Goal: Task Accomplishment & Management: Manage account settings

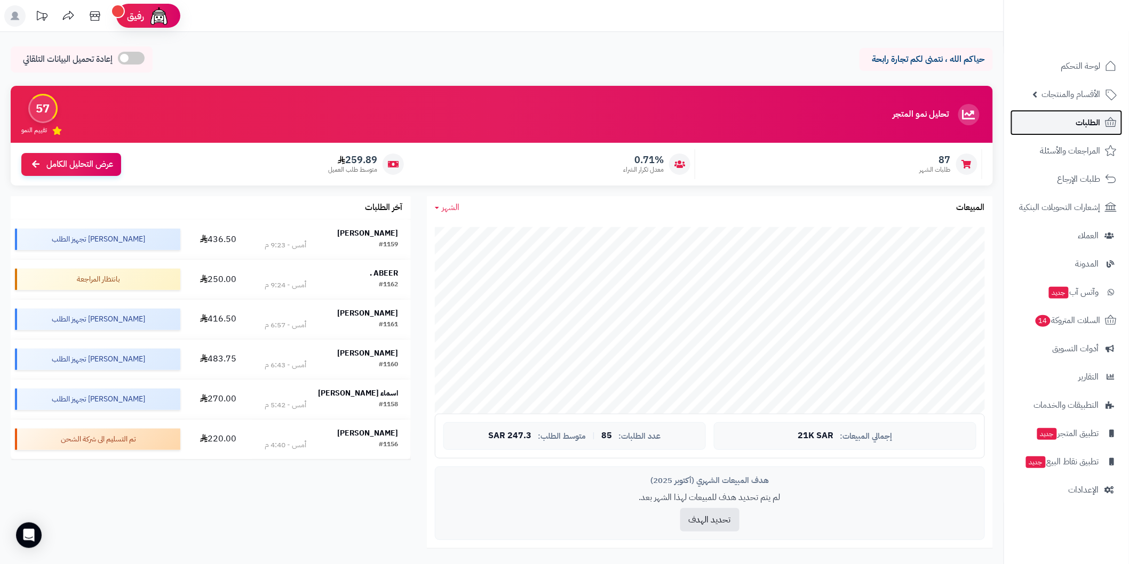
click at [1043, 120] on link "الطلبات" at bounding box center [1067, 123] width 112 height 26
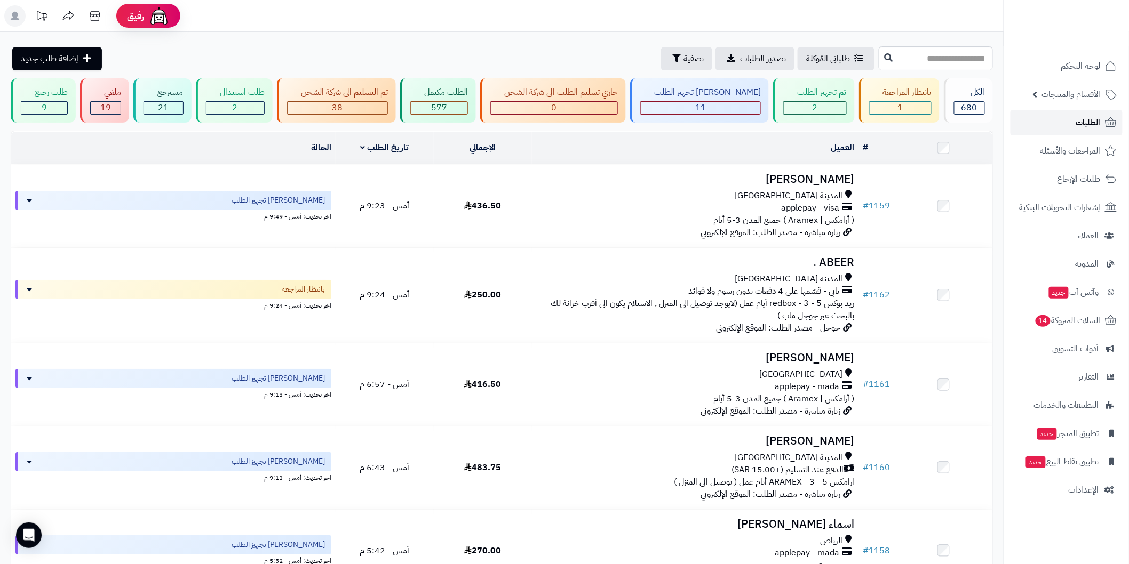
click at [1050, 127] on link "الطلبات" at bounding box center [1067, 123] width 112 height 26
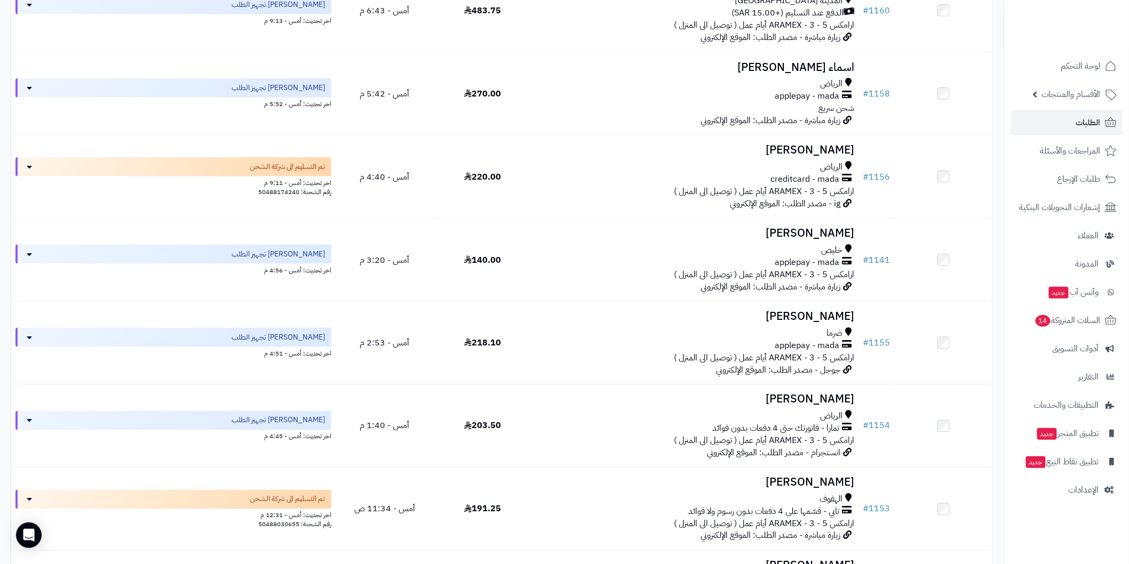
scroll to position [506, 0]
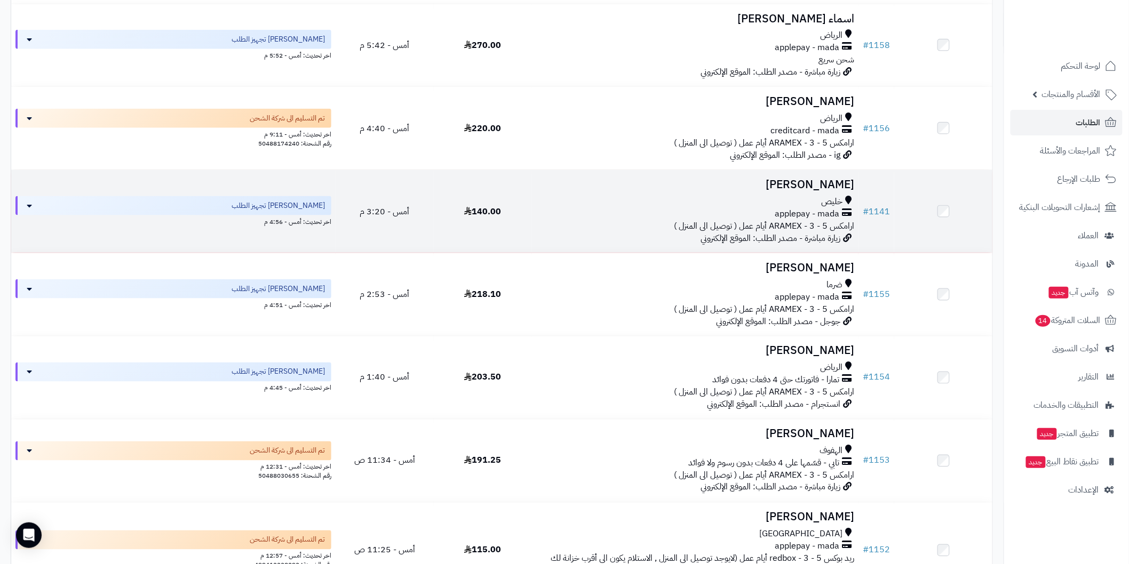
click at [738, 177] on td "Ameerah Almaghrabi خليص applepay - mada ارامكس ARAMEX - 3 - 5 أيام عمل ( توصيل …" at bounding box center [695, 211] width 327 height 83
click at [749, 179] on h3 "[PERSON_NAME]" at bounding box center [695, 185] width 318 height 12
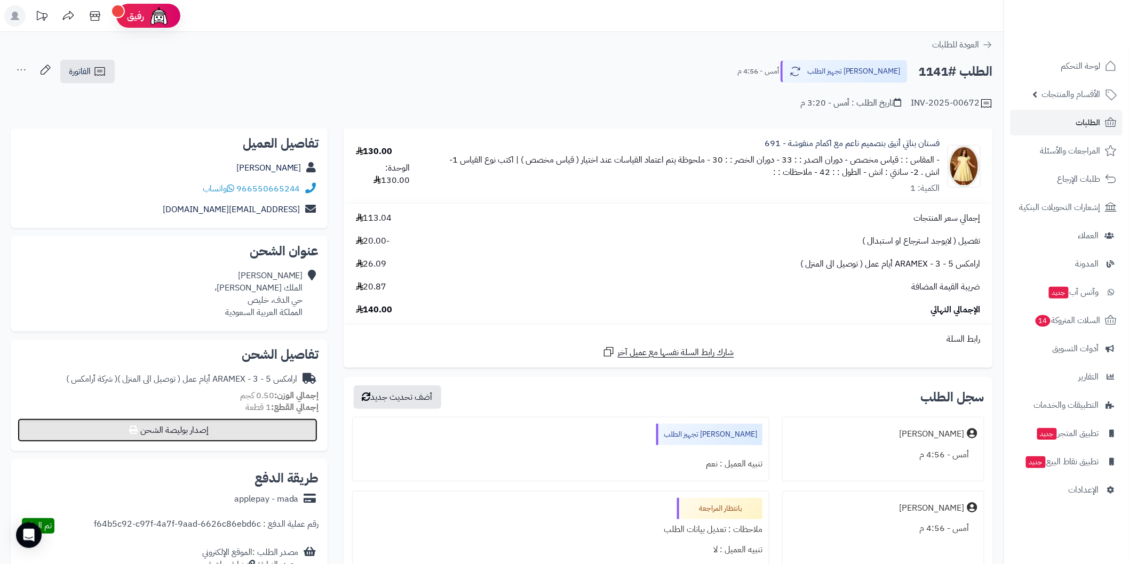
click at [304, 428] on button "إصدار بوليصة الشحن" at bounding box center [168, 430] width 300 height 23
select select "******"
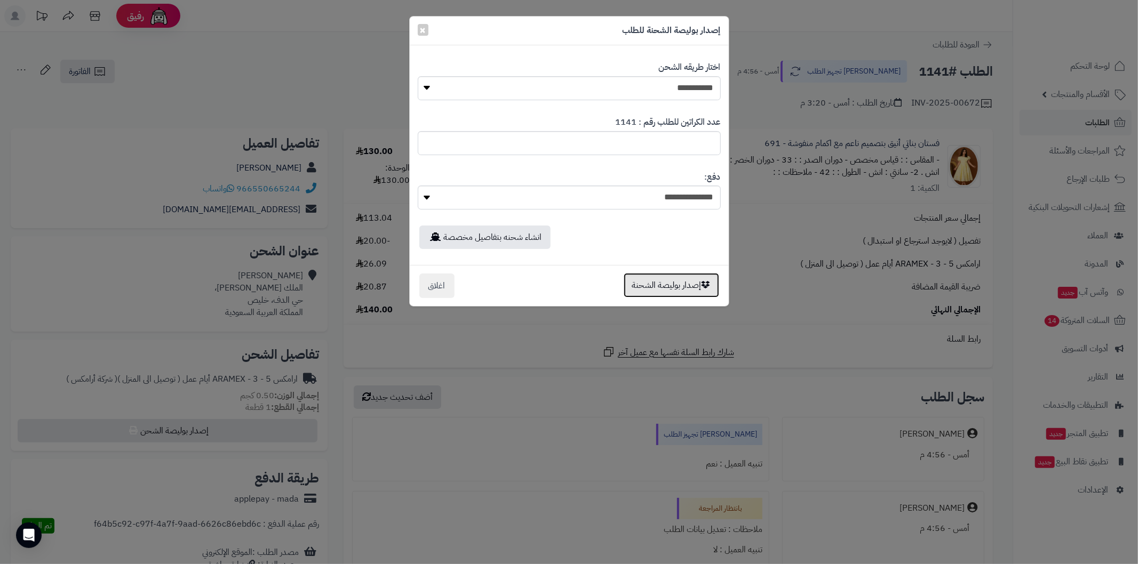
click at [638, 284] on button "إصدار بوليصة الشحنة" at bounding box center [672, 285] width 96 height 25
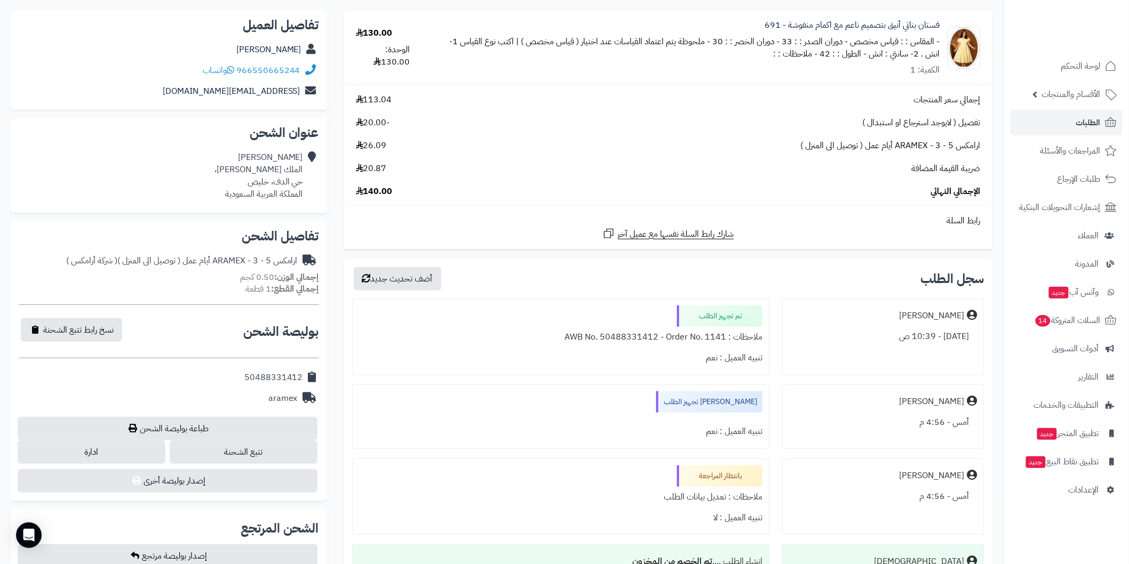
scroll to position [158, 0]
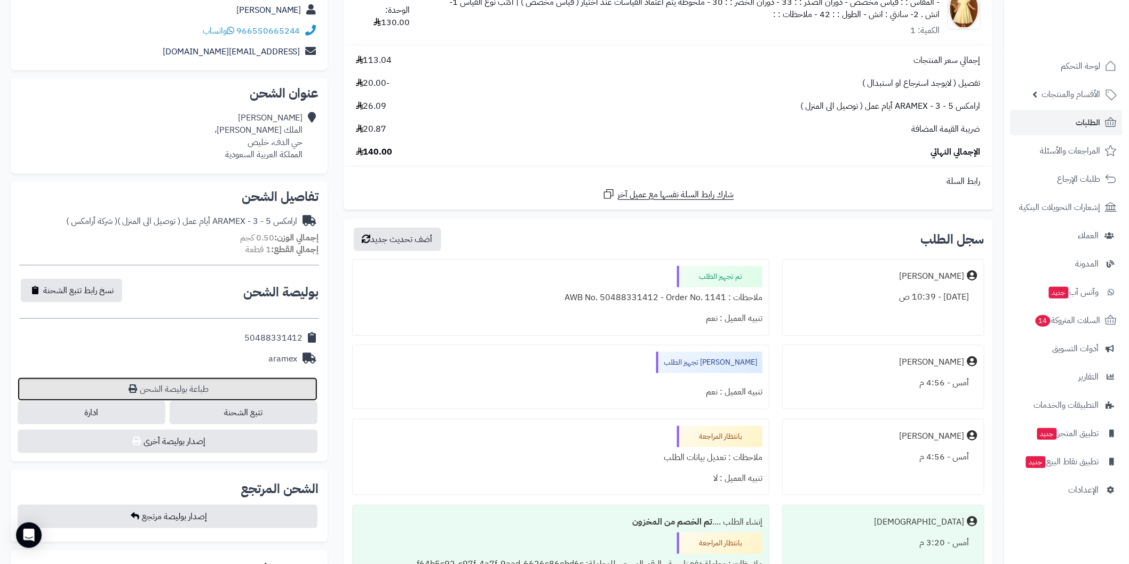
click at [311, 384] on link "طباعة بوليصة الشحن" at bounding box center [168, 389] width 300 height 23
click at [1079, 130] on span "الطلبات" at bounding box center [1088, 122] width 25 height 15
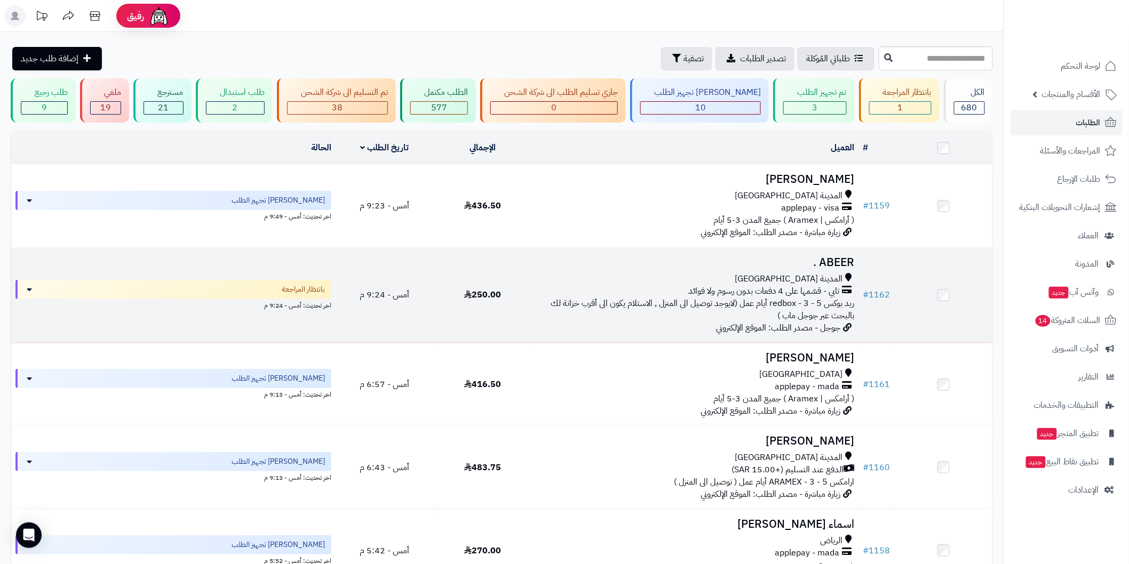
click at [812, 265] on h3 "ABEER ." at bounding box center [695, 263] width 318 height 12
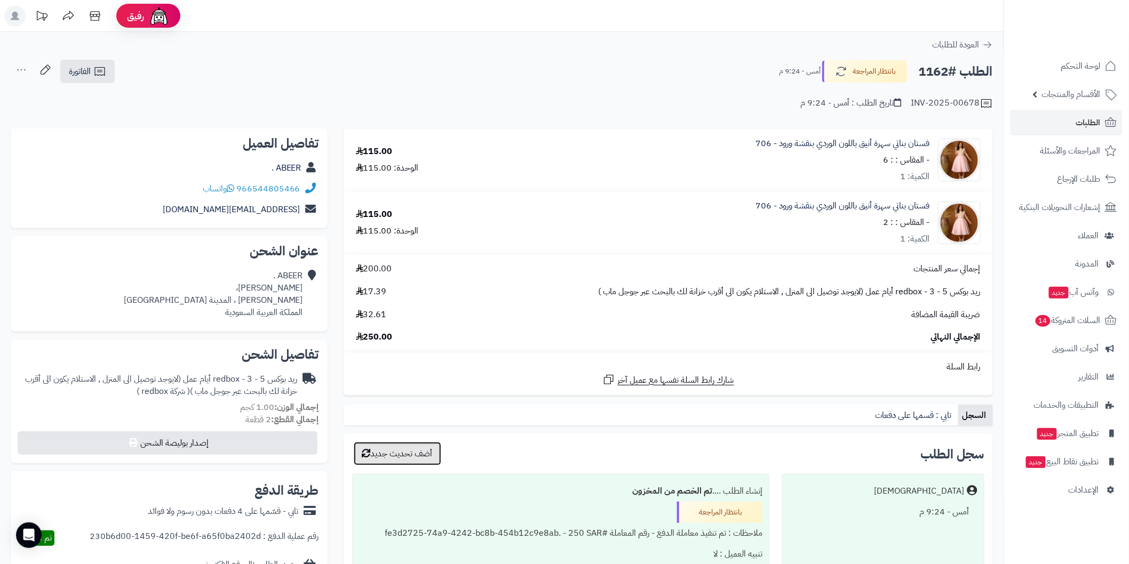
click at [427, 458] on button "أضف تحديث جديد" at bounding box center [398, 453] width 88 height 23
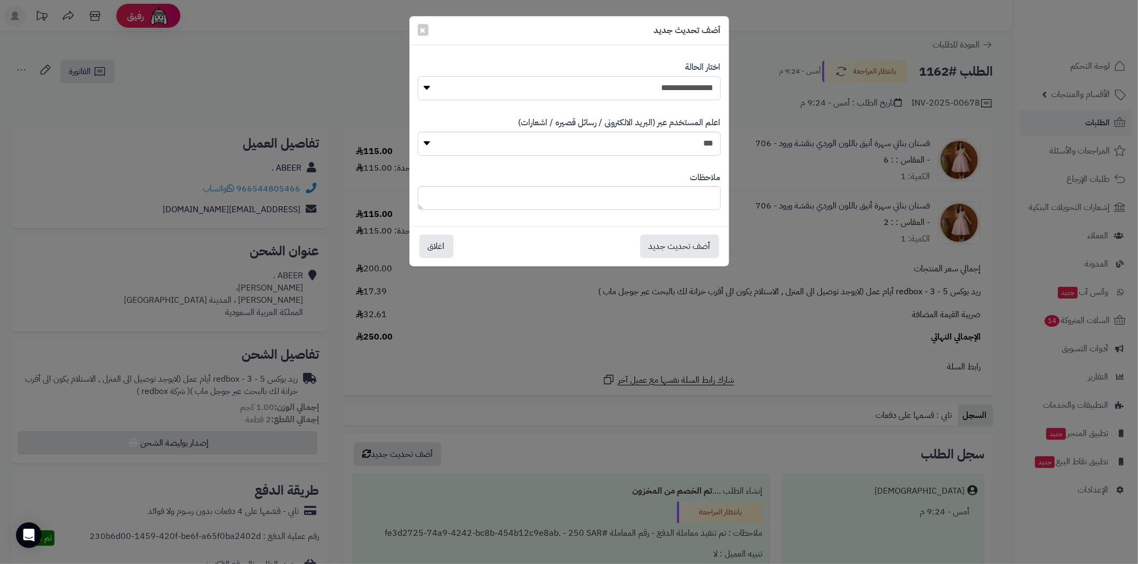
click at [646, 89] on select "**********" at bounding box center [569, 88] width 303 height 24
select select "*"
click at [418, 76] on select "**********" at bounding box center [569, 88] width 303 height 24
click at [445, 251] on button "اغلاق" at bounding box center [436, 245] width 34 height 23
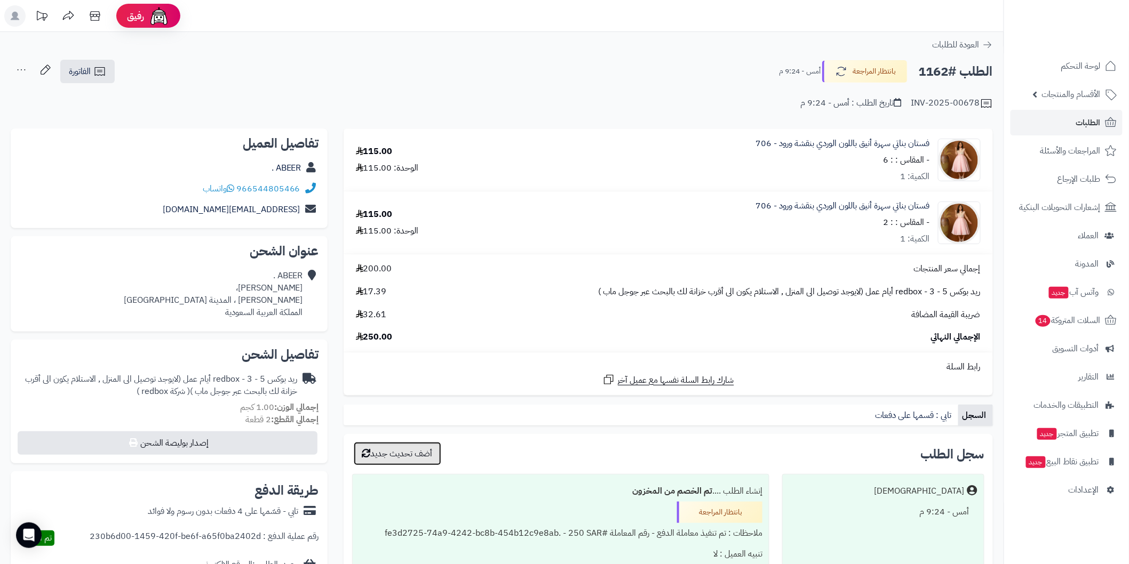
click at [424, 461] on button "أضف تحديث جديد" at bounding box center [398, 453] width 88 height 23
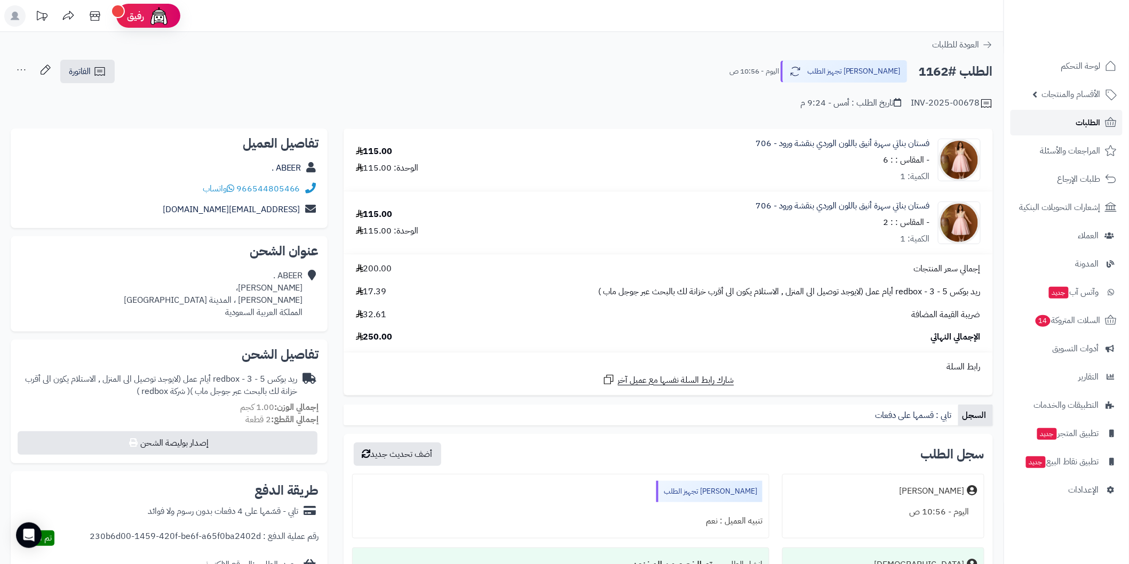
click at [1032, 123] on link "الطلبات" at bounding box center [1067, 123] width 112 height 26
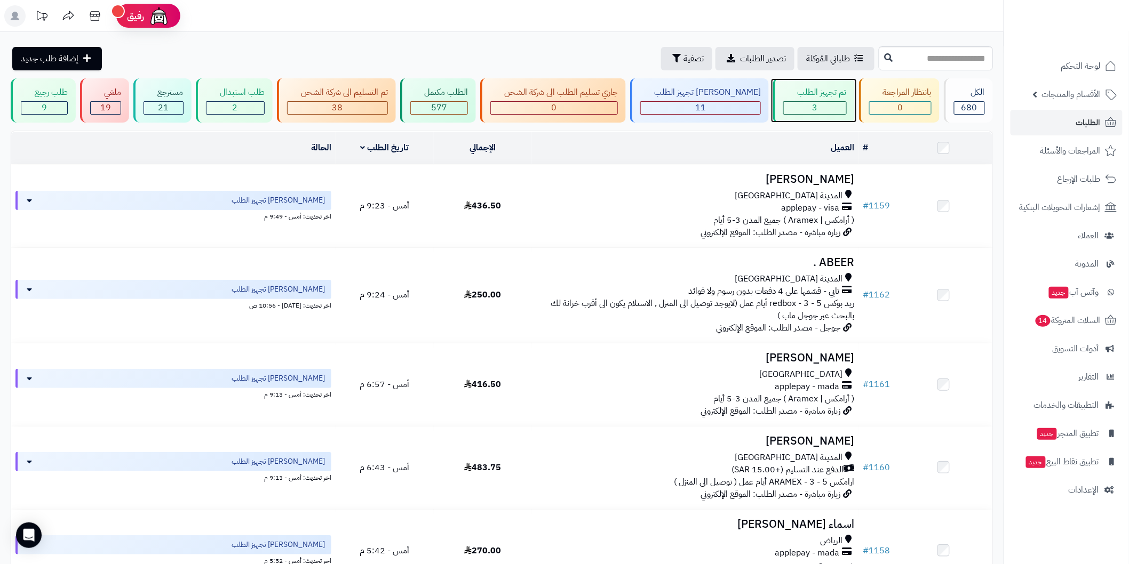
click at [808, 108] on div "3" at bounding box center [815, 108] width 62 height 12
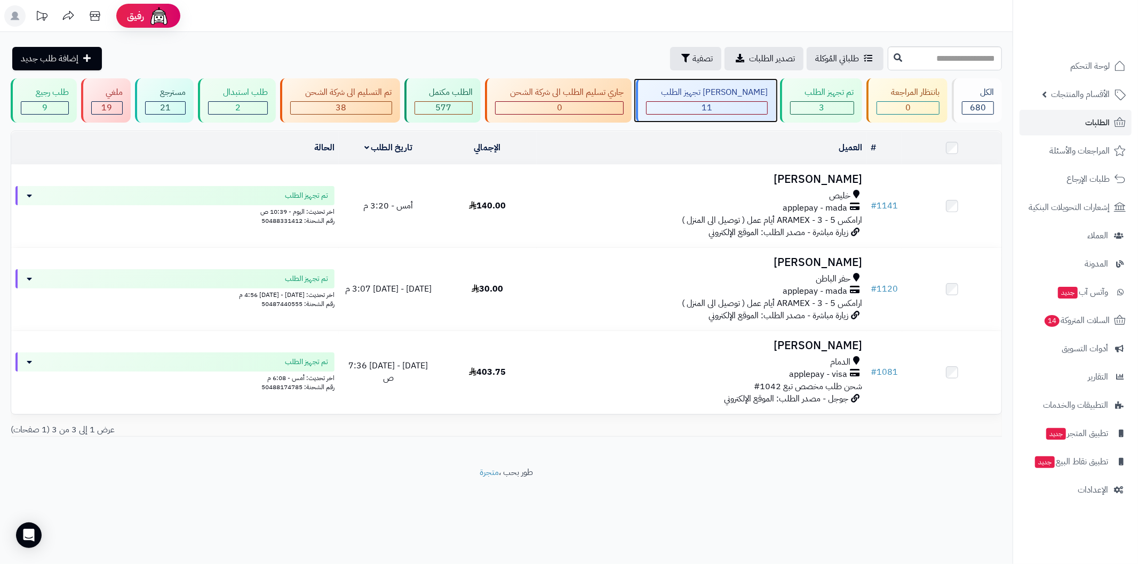
click at [732, 99] on div "[PERSON_NAME] تجهيز الطلب 11" at bounding box center [706, 100] width 140 height 44
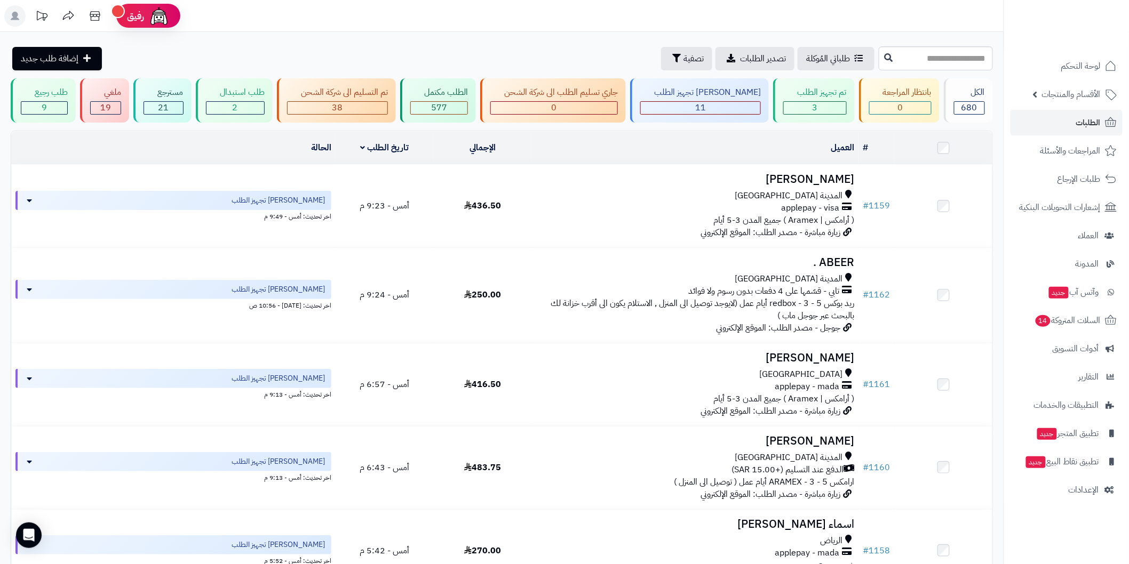
click at [1128, 162] on html "رفيق ! الطلبات معالجة مكتمل إرجاع المنتجات العملاء المتواجدون الان 1072 عملاء م…" at bounding box center [564, 282] width 1129 height 564
